Goal: Task Accomplishment & Management: Complete application form

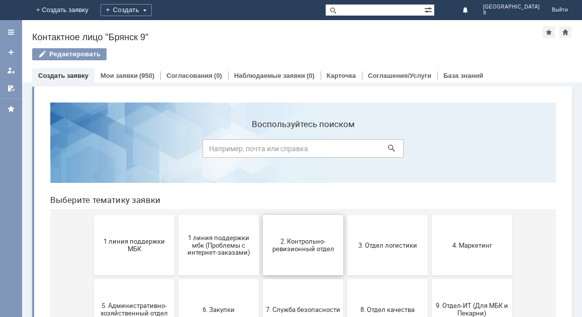
click at [282, 266] on button "2. Контрольно-ревизионный отдел" at bounding box center [303, 245] width 80 height 60
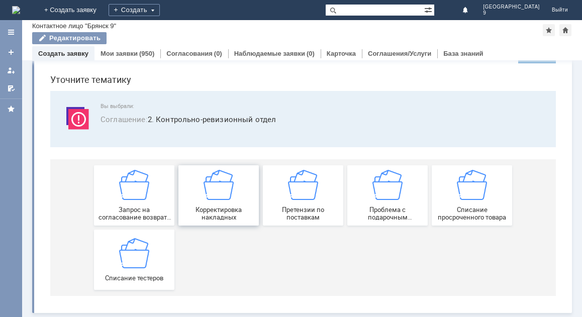
scroll to position [30, 0]
click at [151, 264] on div "Списание тестеров" at bounding box center [134, 260] width 74 height 44
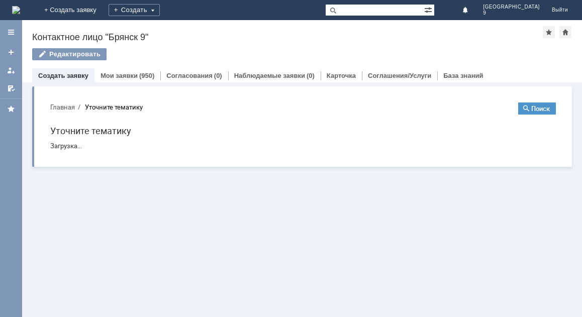
scroll to position [0, 0]
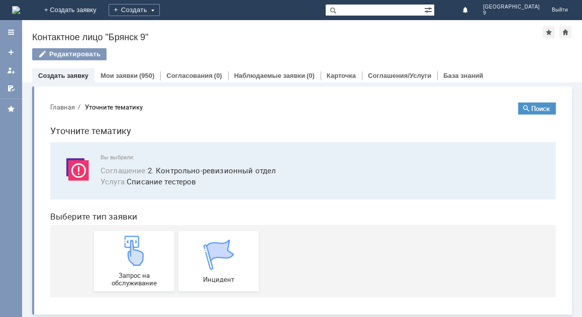
click at [151, 264] on div "Запрос на обслуживание" at bounding box center [134, 261] width 74 height 51
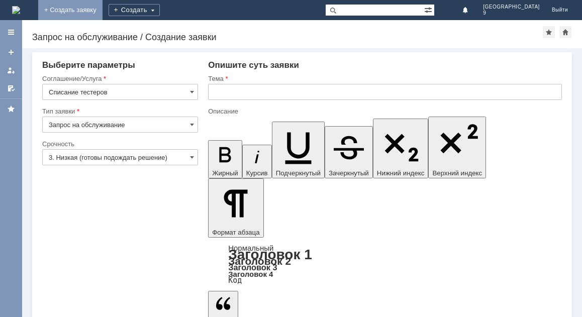
click at [103, 16] on link "+ Создать заявку" at bounding box center [70, 10] width 64 height 20
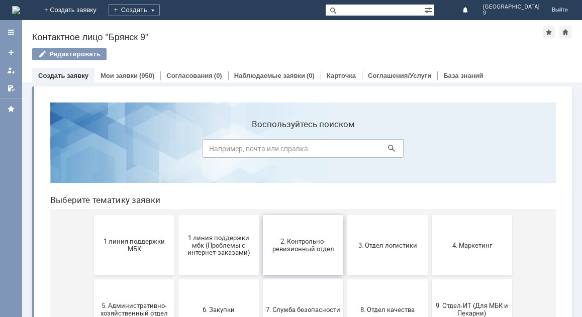
click at [304, 260] on button "2. Контрольно-ревизионный отдел" at bounding box center [303, 245] width 80 height 60
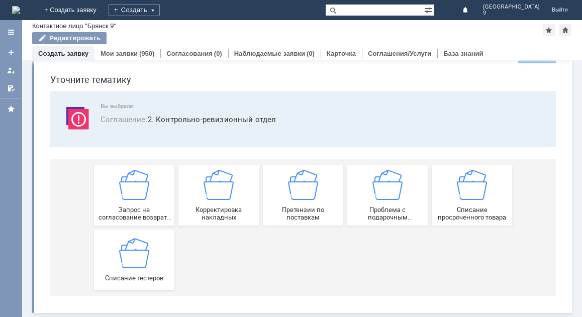
scroll to position [30, 0]
click at [153, 260] on div "Списание тестеров" at bounding box center [134, 260] width 74 height 44
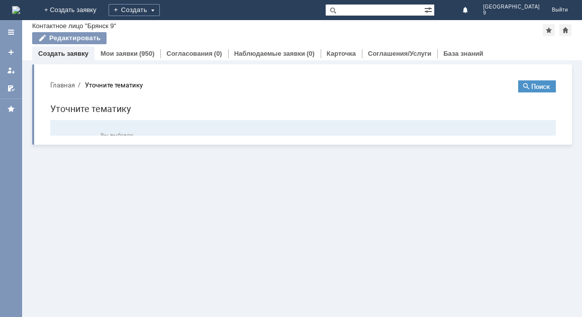
scroll to position [0, 0]
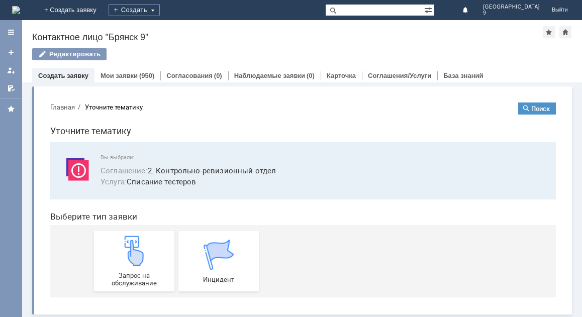
click at [153, 260] on div "Запрос на обслуживание" at bounding box center [134, 261] width 74 height 51
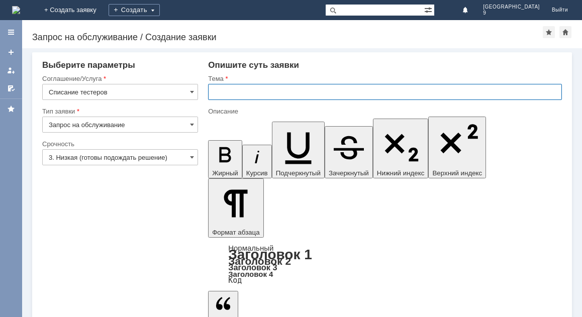
click at [215, 97] on input "text" at bounding box center [385, 92] width 354 height 16
type input "Списание тестеров."
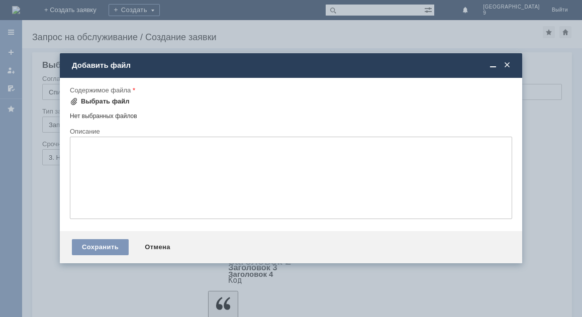
click at [110, 99] on div "Выбрать файл" at bounding box center [105, 101] width 49 height 8
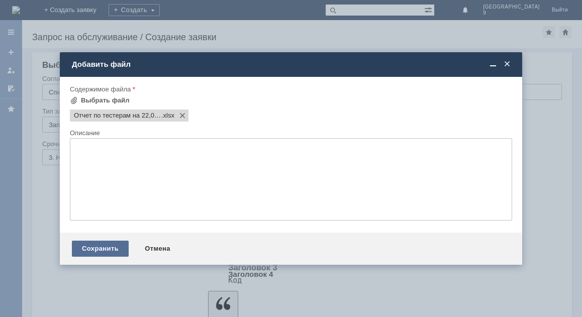
click at [93, 246] on div "Сохранить" at bounding box center [100, 249] width 57 height 16
